Goal: Transaction & Acquisition: Purchase product/service

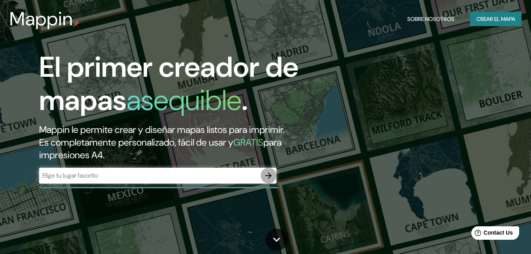
click at [266, 175] on icon "button" at bounding box center [268, 175] width 6 height 6
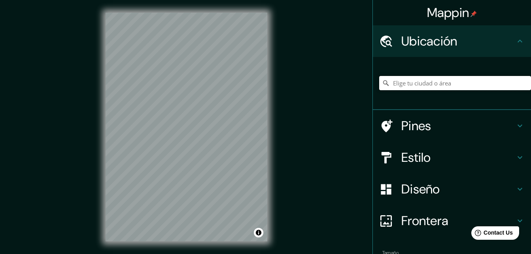
click at [447, 86] on input "Elige tu ciudad o área" at bounding box center [455, 83] width 152 height 14
click at [466, 83] on input "[GEOGRAPHIC_DATA], [GEOGRAPHIC_DATA], [GEOGRAPHIC_DATA]" at bounding box center [455, 83] width 152 height 14
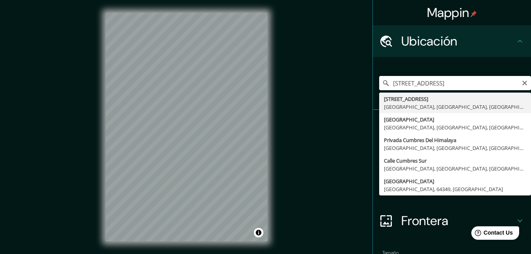
type input "[STREET_ADDRESS]"
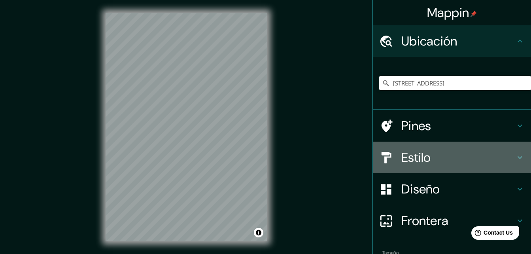
click at [494, 159] on h4 "Estilo" at bounding box center [458, 157] width 114 height 16
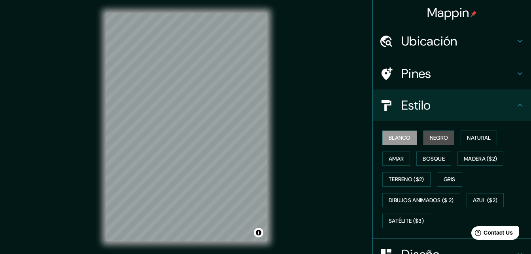
click at [443, 137] on font "Negro" at bounding box center [439, 138] width 19 height 10
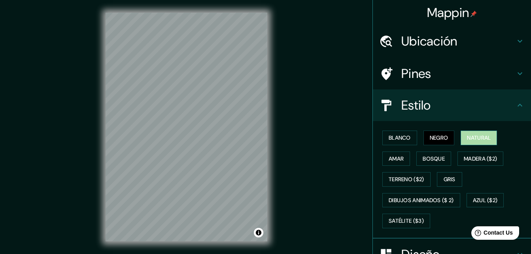
click at [467, 141] on font "Natural" at bounding box center [479, 138] width 24 height 10
click at [402, 158] on button "Amar" at bounding box center [396, 158] width 28 height 15
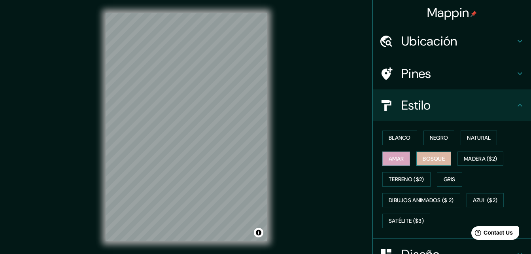
click at [424, 159] on font "Bosque" at bounding box center [434, 159] width 22 height 10
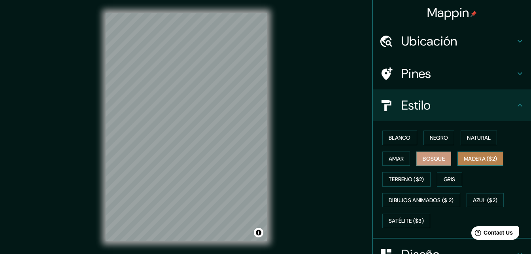
click at [498, 157] on button "Madera ($2)" at bounding box center [480, 158] width 46 height 15
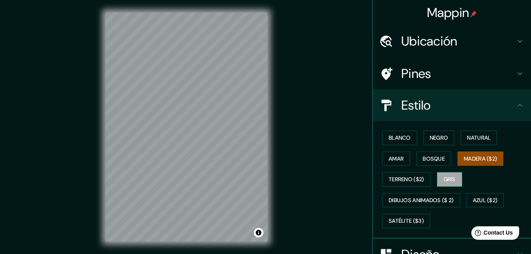
click at [437, 177] on button "Gris" at bounding box center [449, 179] width 25 height 15
click at [439, 140] on font "Negro" at bounding box center [439, 138] width 19 height 10
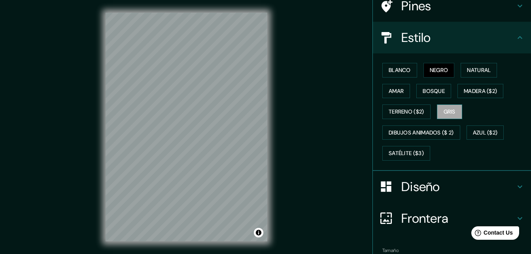
scroll to position [68, 0]
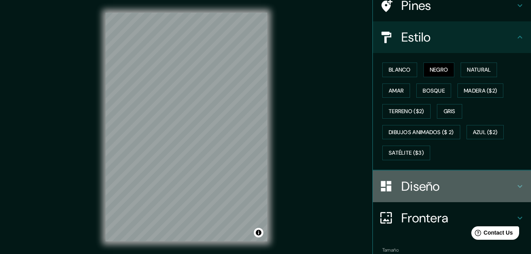
click at [441, 189] on h4 "Diseño" at bounding box center [458, 186] width 114 height 16
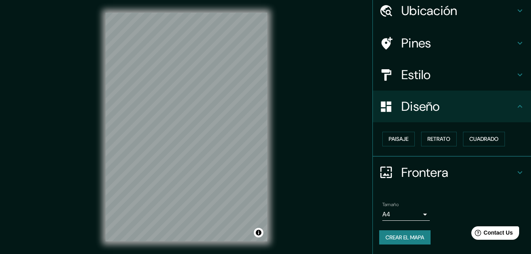
scroll to position [30, 0]
click at [400, 134] on button "Paisaje" at bounding box center [398, 139] width 32 height 15
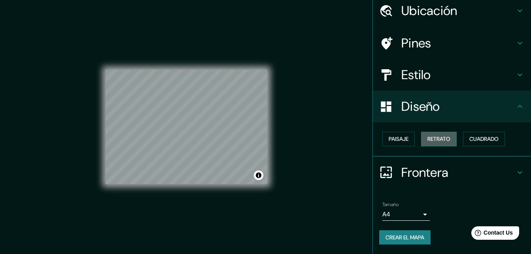
click at [427, 142] on font "Retrato" at bounding box center [438, 139] width 23 height 10
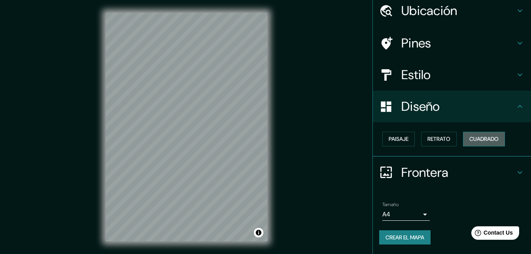
click at [470, 142] on font "Cuadrado" at bounding box center [483, 139] width 29 height 10
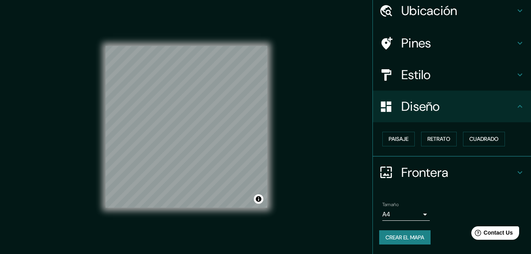
scroll to position [13, 0]
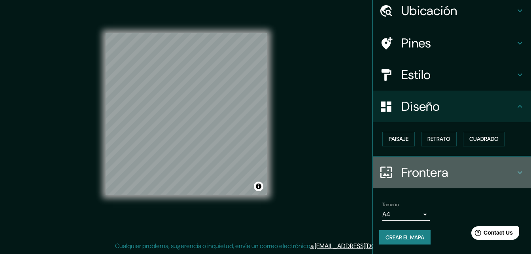
click at [515, 172] on icon at bounding box center [519, 172] width 9 height 9
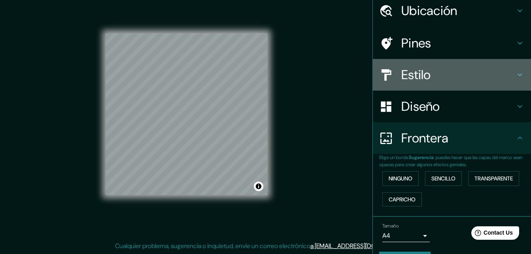
click at [506, 83] on div "Estilo" at bounding box center [452, 75] width 158 height 32
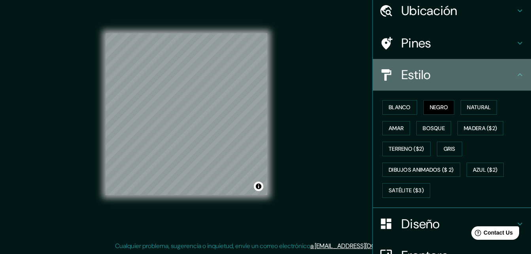
click at [506, 83] on div "Estilo" at bounding box center [452, 75] width 158 height 32
click at [511, 89] on div "Estilo" at bounding box center [452, 75] width 158 height 32
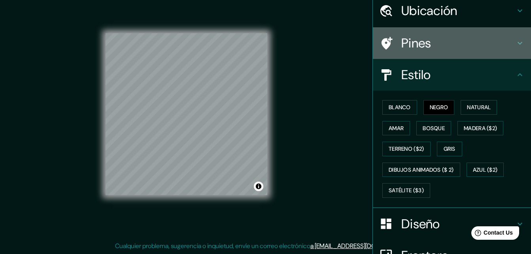
click at [515, 55] on div "Pines" at bounding box center [452, 43] width 158 height 32
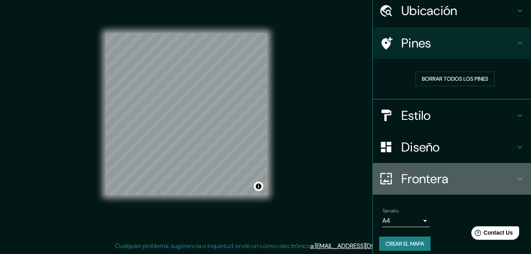
click at [484, 172] on h4 "Frontera" at bounding box center [458, 179] width 114 height 16
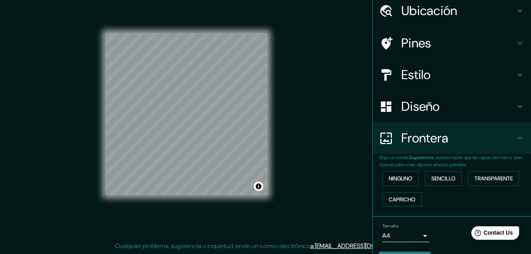
scroll to position [52, 0]
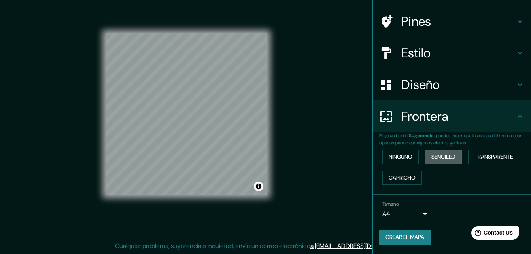
click at [447, 156] on font "Sencillo" at bounding box center [443, 157] width 24 height 10
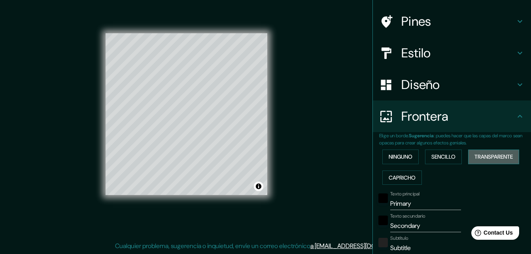
click at [498, 157] on font "Transparente" at bounding box center [493, 157] width 38 height 10
click at [413, 179] on button "Capricho" at bounding box center [402, 177] width 40 height 15
click at [403, 155] on font "Ninguno" at bounding box center [401, 157] width 24 height 10
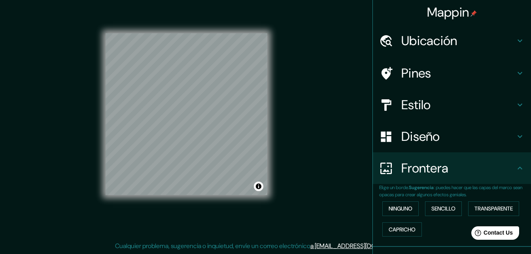
scroll to position [0, 0]
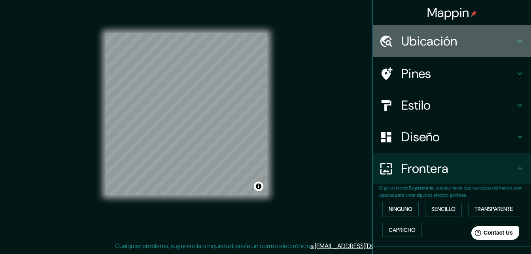
click at [501, 50] on div "Ubicación" at bounding box center [452, 41] width 158 height 32
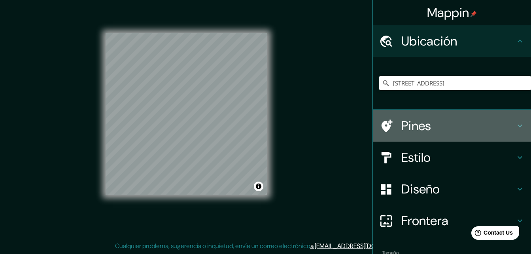
click at [515, 134] on div "Pines" at bounding box center [452, 126] width 158 height 32
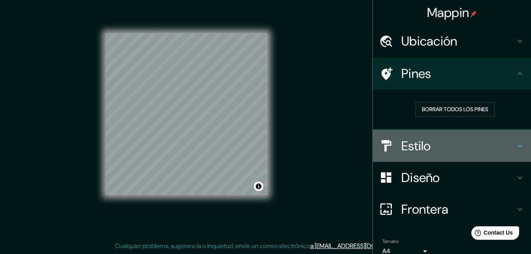
click at [502, 134] on div "Estilo" at bounding box center [452, 146] width 158 height 32
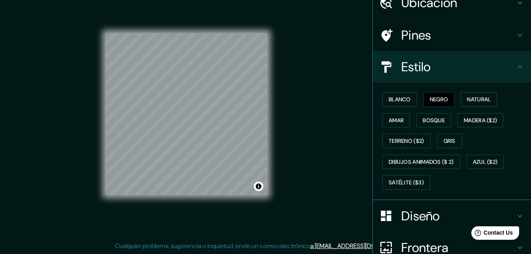
scroll to position [39, 0]
click at [409, 99] on button "Blanco" at bounding box center [399, 99] width 35 height 15
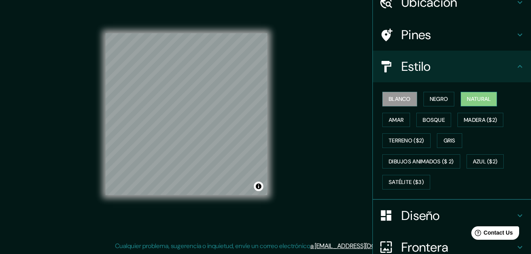
click at [482, 94] on font "Natural" at bounding box center [479, 99] width 24 height 10
click at [443, 118] on button "Bosque" at bounding box center [433, 120] width 35 height 15
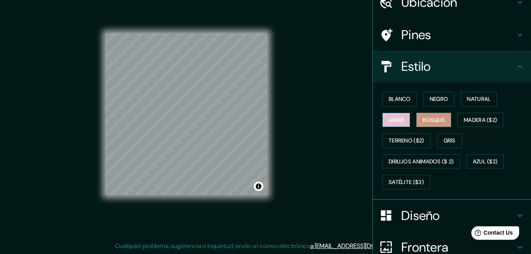
click at [398, 124] on font "Amar" at bounding box center [396, 120] width 15 height 10
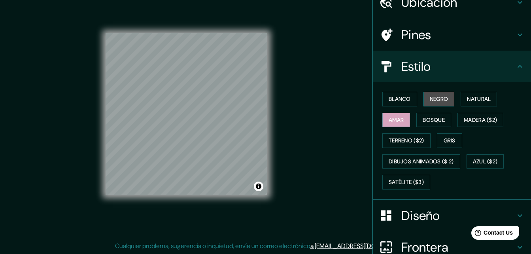
click at [438, 95] on font "Negro" at bounding box center [439, 99] width 19 height 10
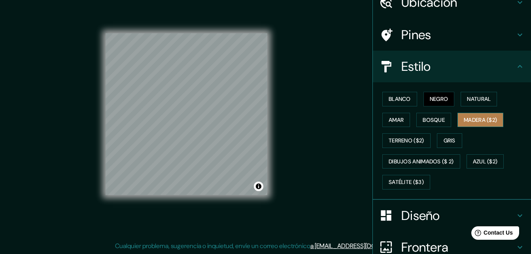
click at [476, 118] on font "Madera ($2)" at bounding box center [480, 120] width 33 height 10
click at [428, 131] on div "Blanco Negro Natural [PERSON_NAME] ($2) Terreno ($2) Gris Dibujos animados ($ 2…" at bounding box center [455, 141] width 152 height 104
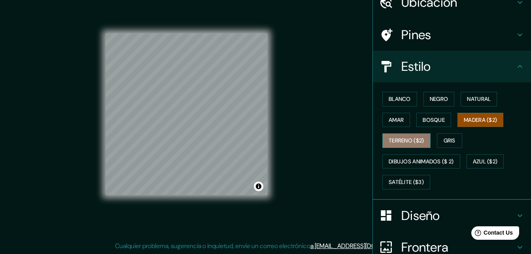
click at [422, 135] on button "Terreno ($2)" at bounding box center [406, 140] width 48 height 15
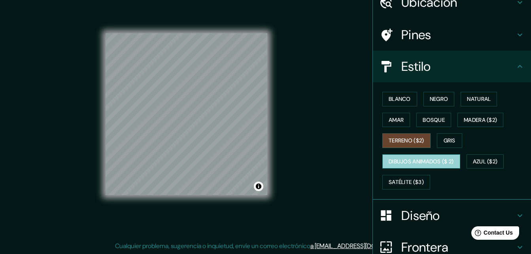
click at [434, 160] on font "Dibujos animados ($ 2)" at bounding box center [421, 162] width 65 height 10
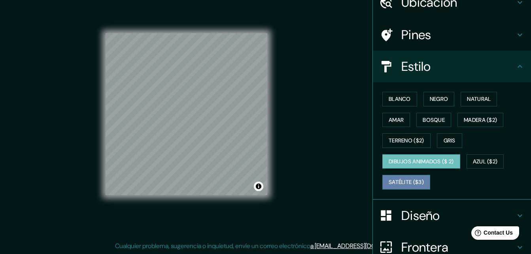
click at [410, 185] on font "Satélite ($3)" at bounding box center [406, 182] width 35 height 10
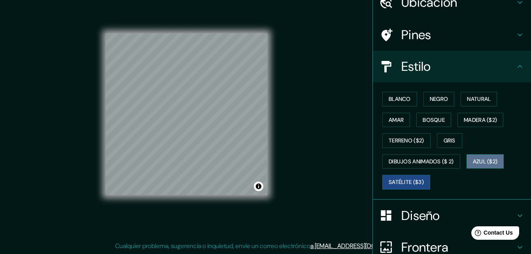
click at [493, 159] on font "Azul ($2)" at bounding box center [485, 162] width 25 height 10
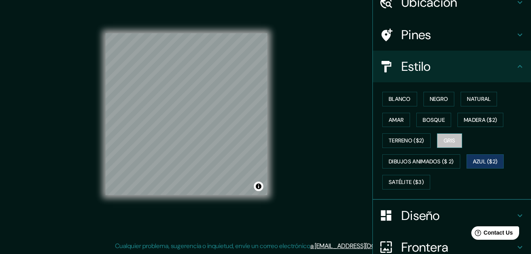
click at [454, 143] on button "Gris" at bounding box center [449, 140] width 25 height 15
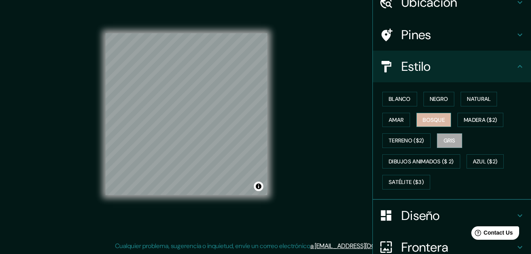
click at [426, 113] on button "Bosque" at bounding box center [433, 120] width 35 height 15
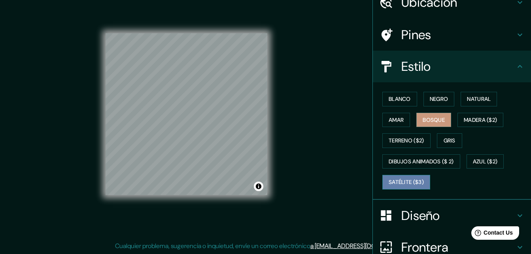
click at [412, 183] on font "Satélite ($3)" at bounding box center [406, 182] width 35 height 10
click at [447, 47] on div "Pines" at bounding box center [452, 35] width 158 height 32
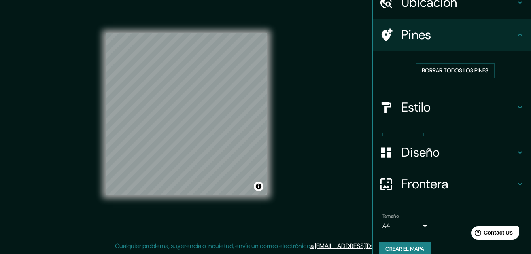
scroll to position [37, 0]
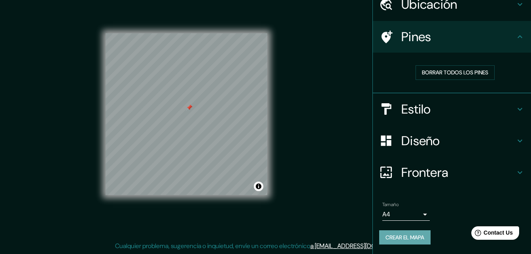
click at [411, 235] on font "Crear el mapa" at bounding box center [404, 237] width 39 height 10
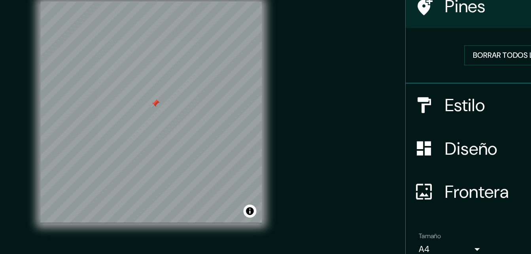
click at [299, 121] on div "Mappin Ubicación [STREET_ADDRESS] Pines Borrar todos los pines Estilo Diseño Fr…" at bounding box center [265, 120] width 531 height 266
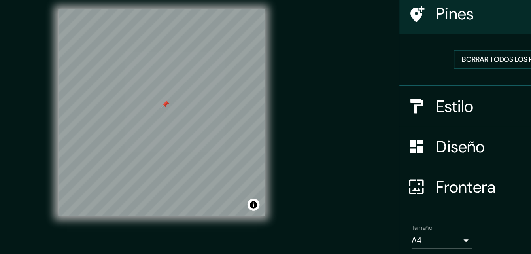
drag, startPoint x: 305, startPoint y: 113, endPoint x: 305, endPoint y: 118, distance: 5.5
click at [305, 118] on div "Mappin Ubicación [STREET_ADDRESS] Pines Borrar todos los pines Estilo Diseño Fr…" at bounding box center [265, 120] width 531 height 266
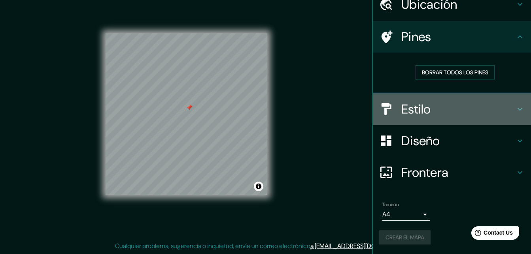
click at [401, 108] on h4 "Estilo" at bounding box center [458, 109] width 114 height 16
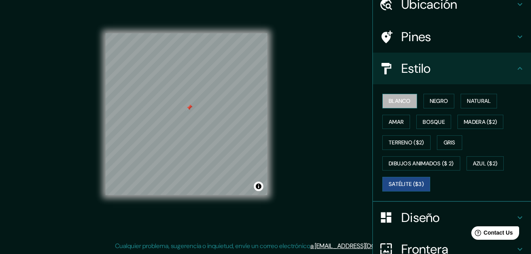
click at [403, 106] on font "Blanco" at bounding box center [400, 101] width 22 height 10
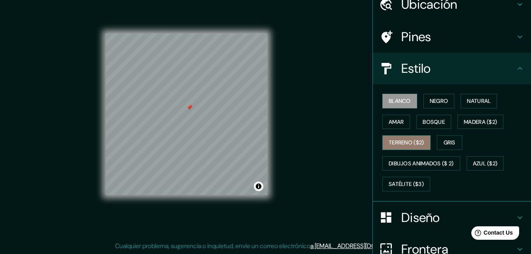
click at [402, 140] on font "Terreno ($2)" at bounding box center [407, 143] width 36 height 10
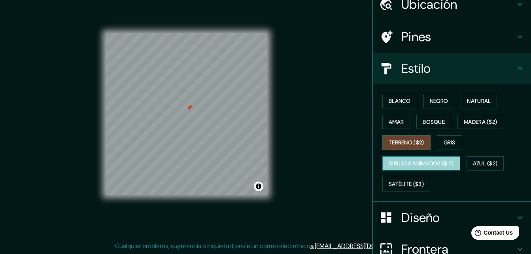
click at [400, 162] on font "Dibujos animados ($ 2)" at bounding box center [421, 164] width 65 height 10
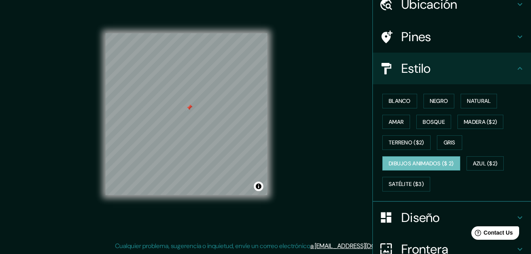
click at [404, 174] on div "Blanco Negro Natural [PERSON_NAME] ($2) Terreno ($2) Gris Dibujos animados ($ 2…" at bounding box center [455, 143] width 152 height 104
click at [438, 124] on font "Bosque" at bounding box center [434, 122] width 22 height 10
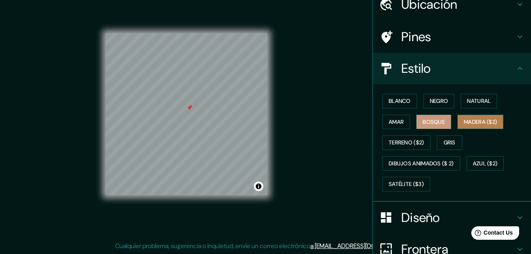
click at [485, 122] on font "Madera ($2)" at bounding box center [480, 122] width 33 height 10
